Goal: Navigation & Orientation: Find specific page/section

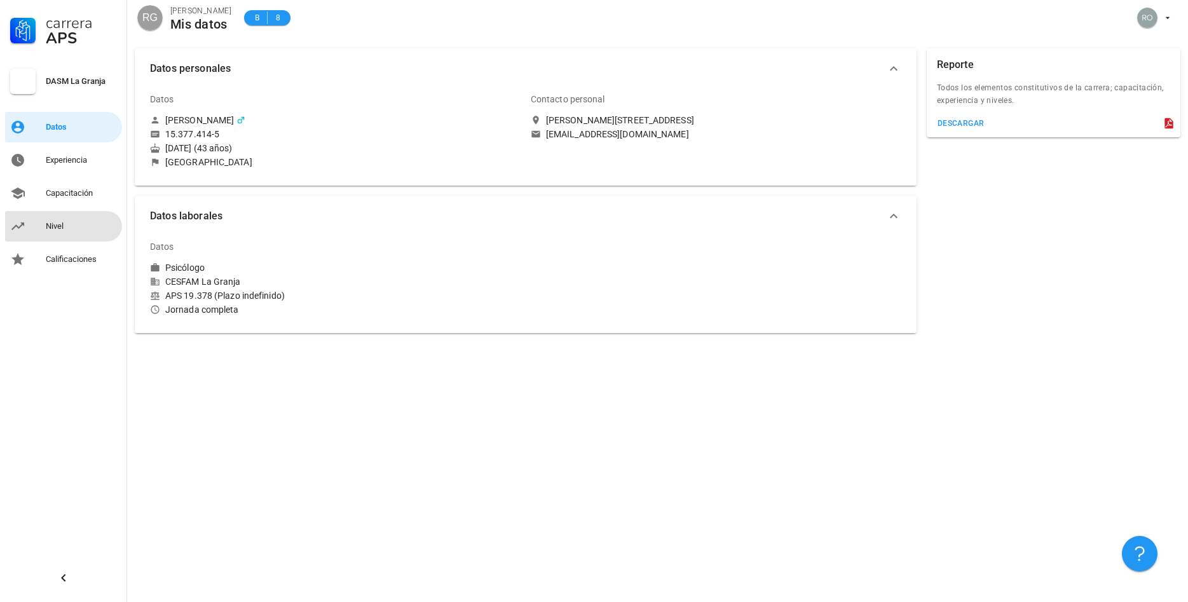
click at [60, 227] on div "Nivel" at bounding box center [81, 226] width 71 height 10
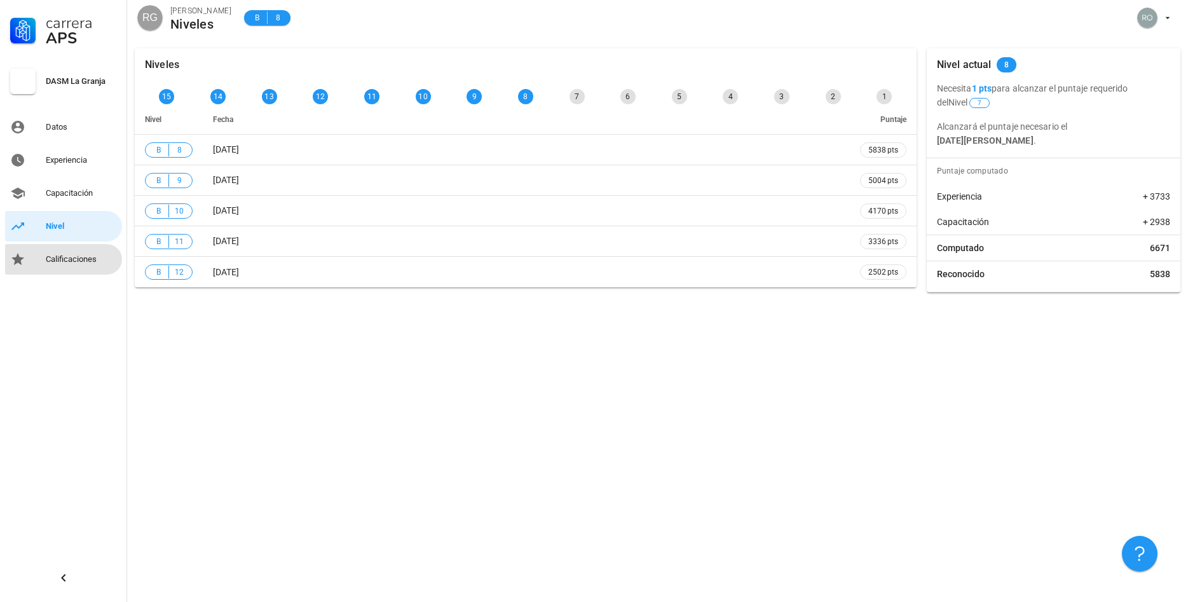
click at [68, 259] on div "Calificaciones" at bounding box center [81, 259] width 71 height 10
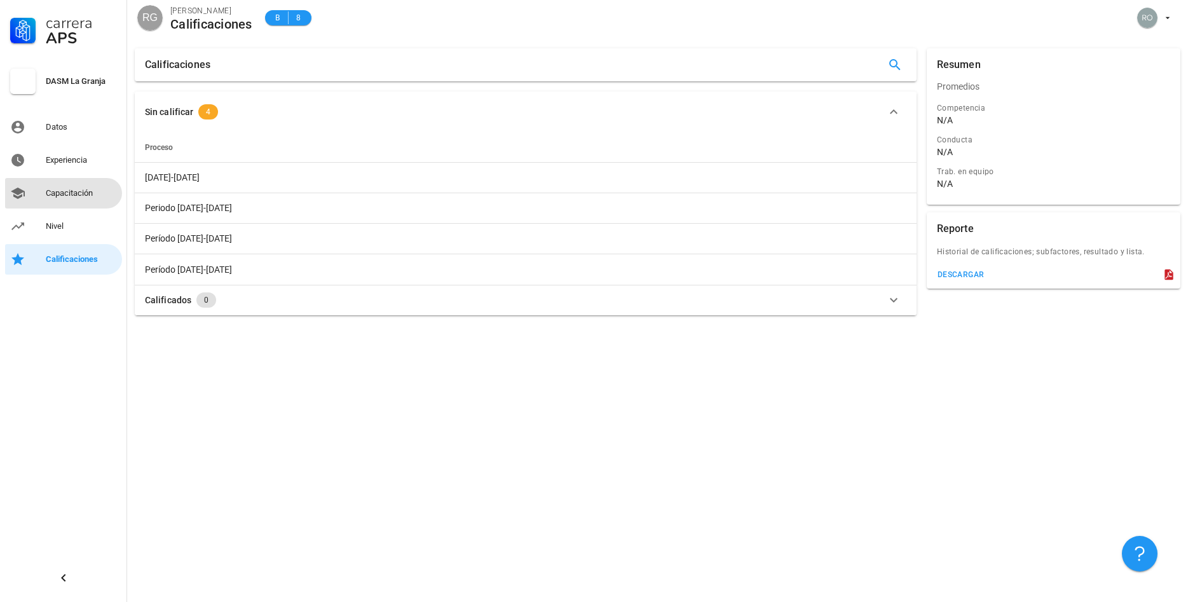
click at [46, 194] on link "Capacitación" at bounding box center [63, 193] width 117 height 31
